Goal: Task Accomplishment & Management: Manage account settings

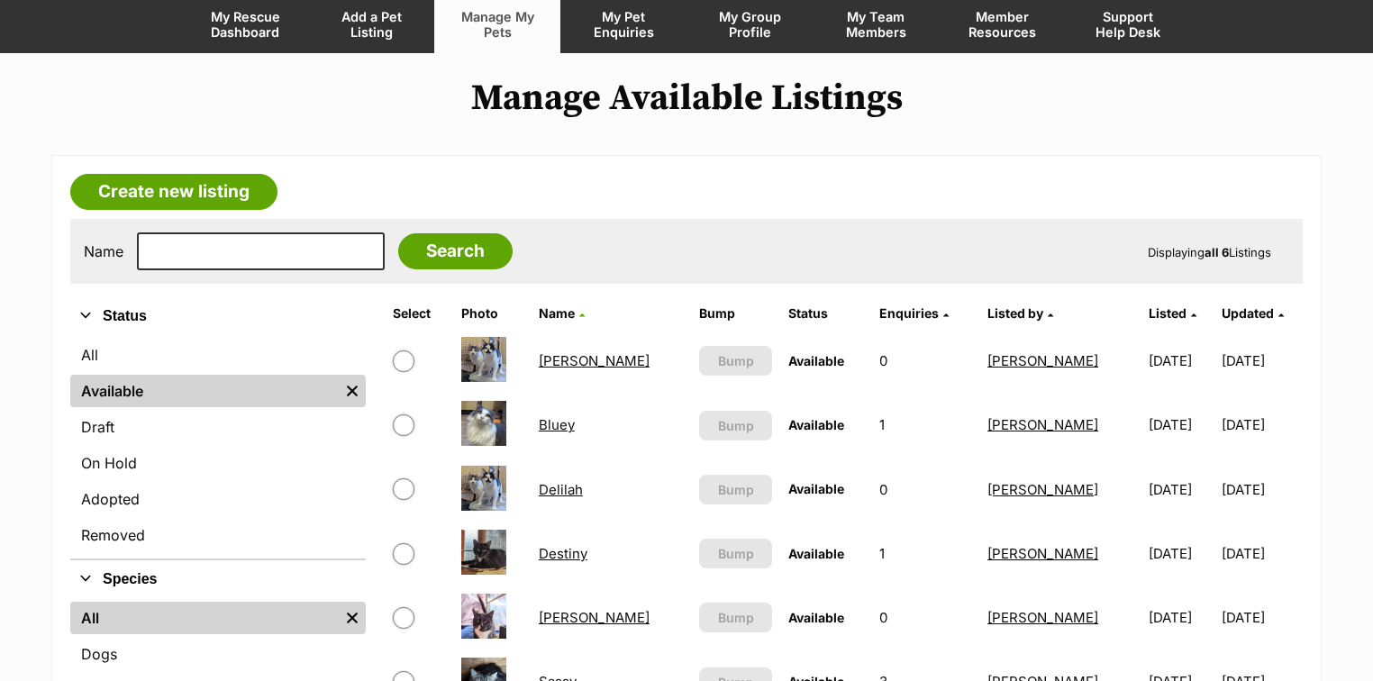
scroll to position [360, 0]
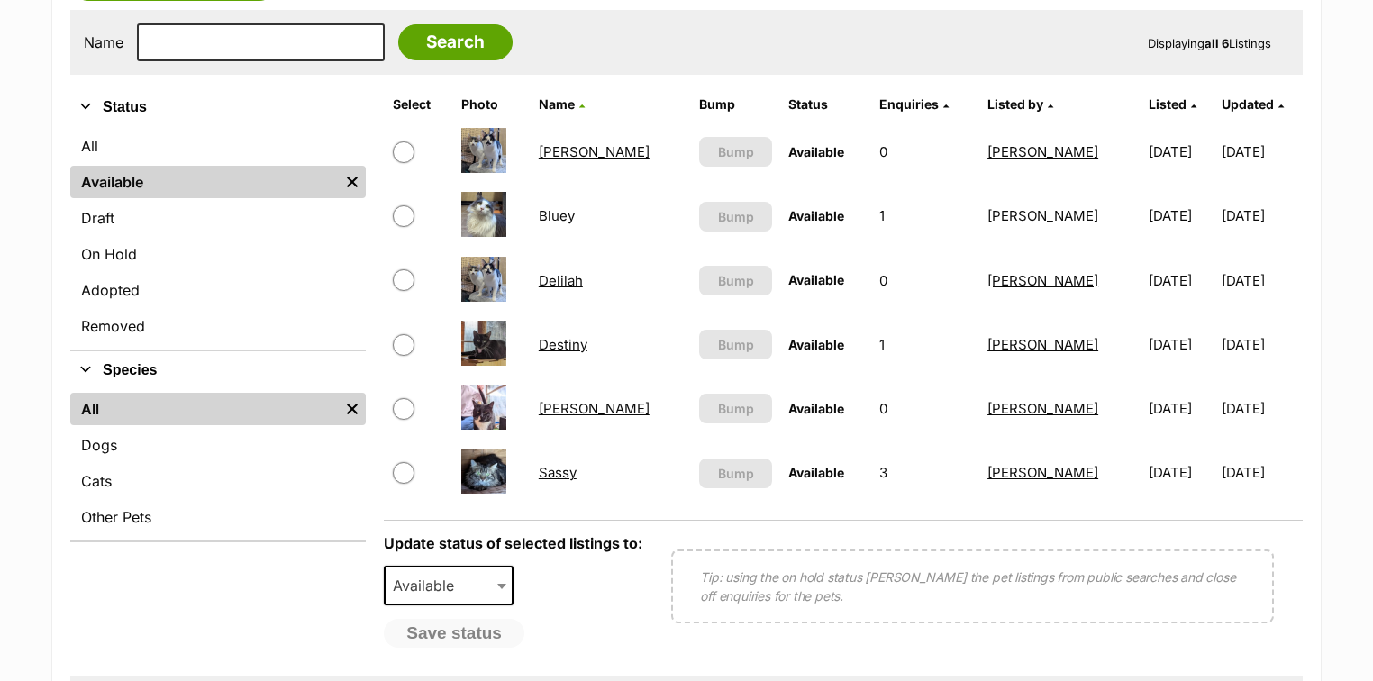
click at [569, 213] on link "Bluey" at bounding box center [557, 215] width 36 height 17
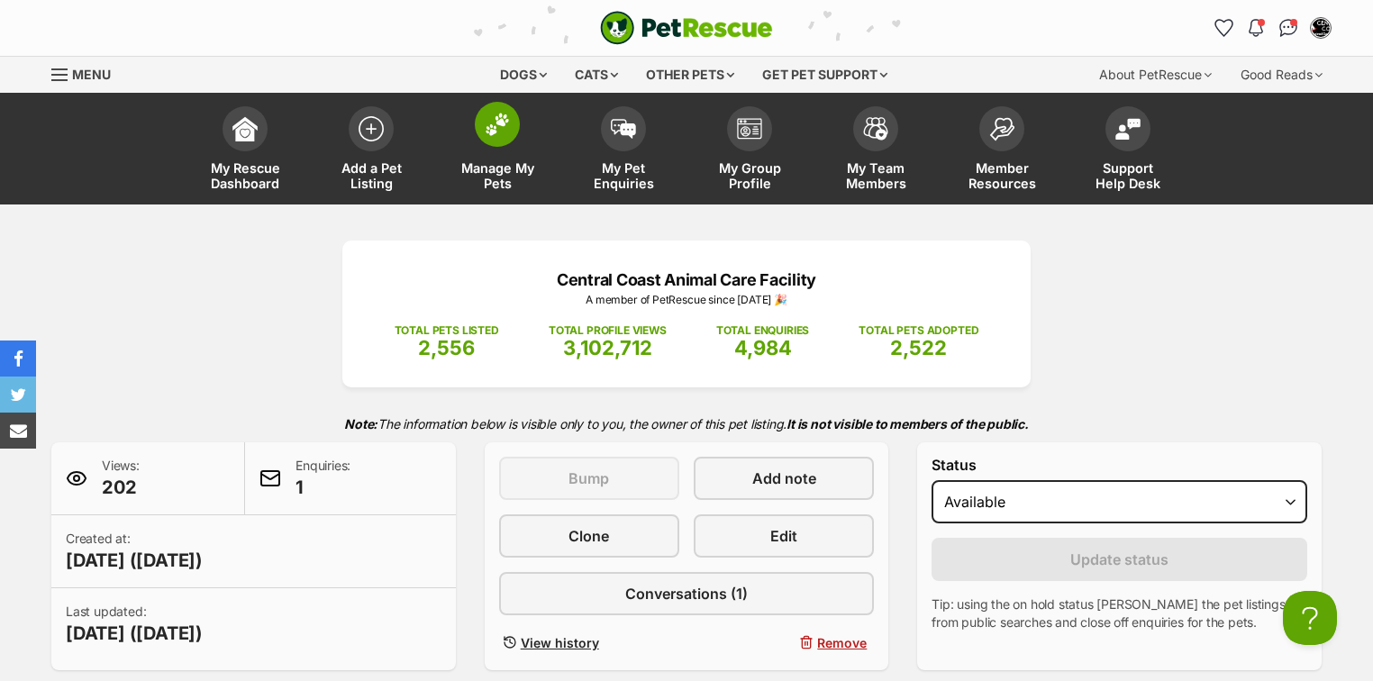
click at [497, 148] on link "Manage My Pets" at bounding box center [497, 150] width 126 height 107
